Goal: Information Seeking & Learning: Understand process/instructions

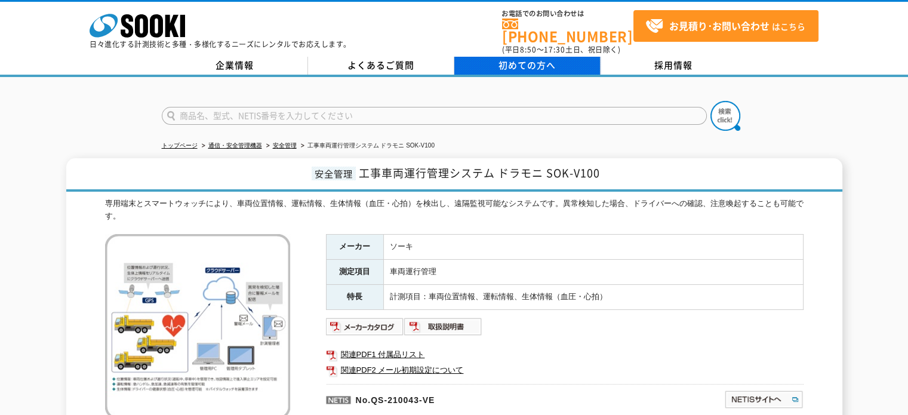
click at [537, 59] on span "初めての方へ" at bounding box center [527, 65] width 57 height 13
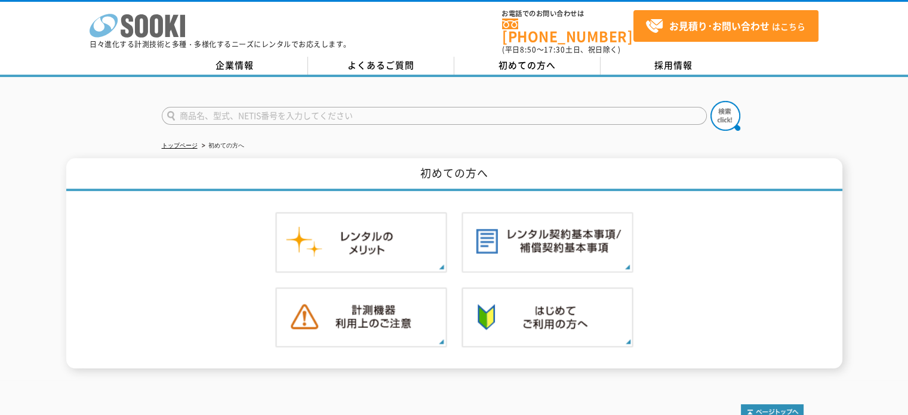
click at [143, 30] on icon at bounding box center [141, 25] width 13 height 23
